Goal: Transaction & Acquisition: Purchase product/service

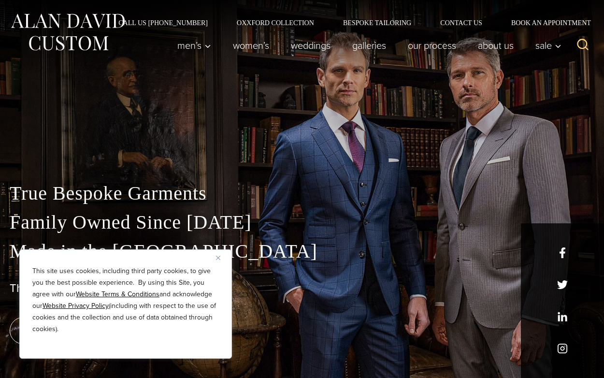
click at [224, 255] on button "Close" at bounding box center [222, 258] width 12 height 12
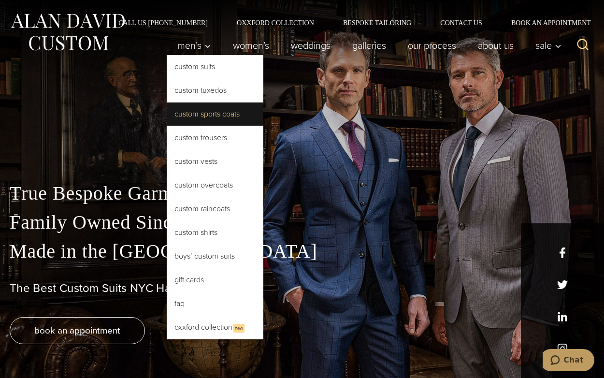
click at [192, 117] on link "Custom Sports Coats" at bounding box center [215, 113] width 97 height 23
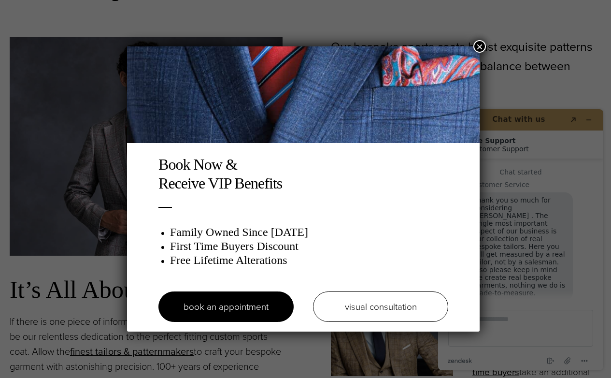
click at [481, 45] on button "×" at bounding box center [479, 46] width 13 height 13
